Goal: Information Seeking & Learning: Learn about a topic

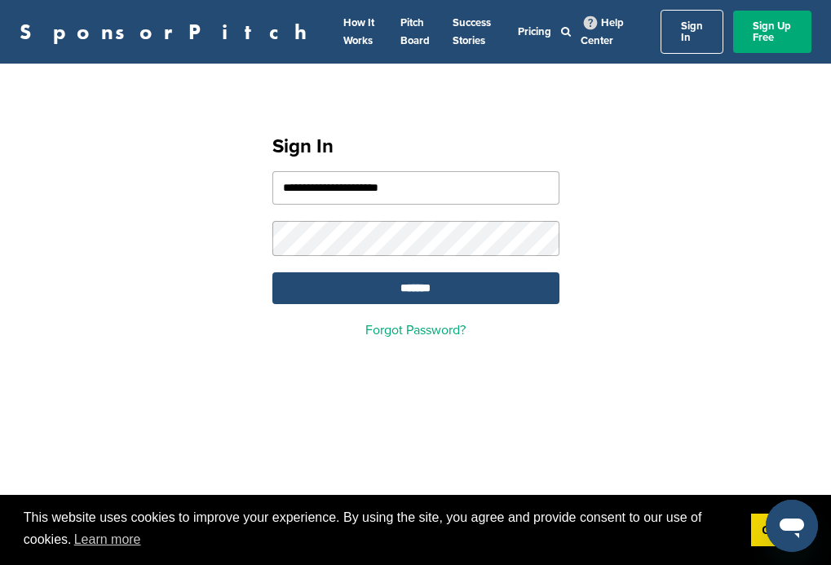
type input "**********"
click at [415, 279] on input "*******" at bounding box center [416, 289] width 287 height 32
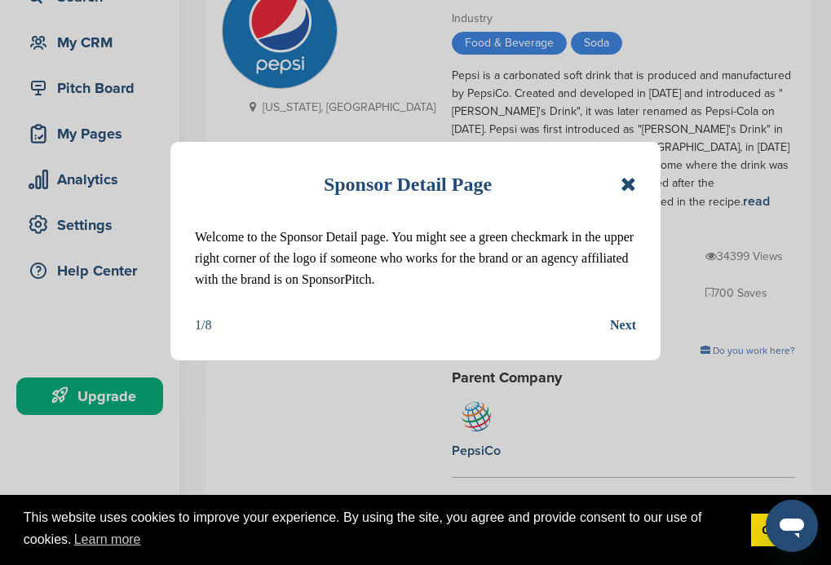
scroll to position [163, 0]
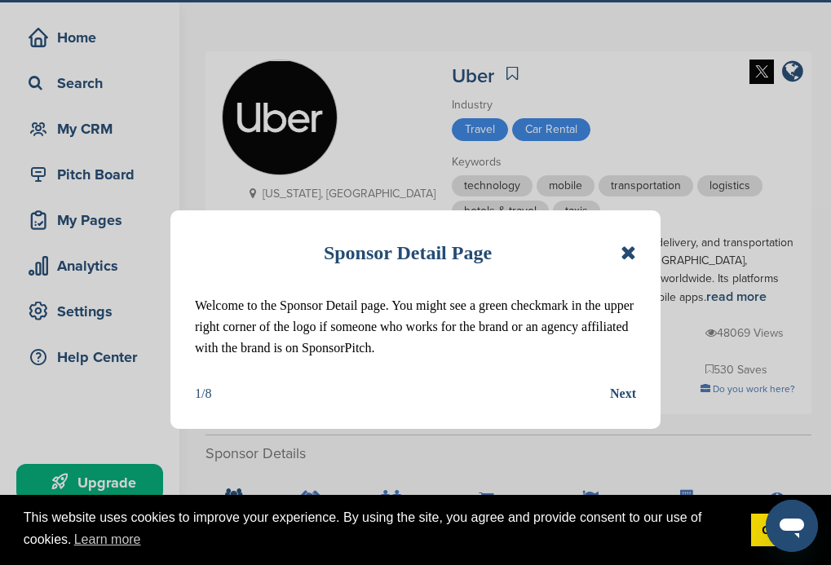
scroll to position [82, 0]
